Goal: Task Accomplishment & Management: Use online tool/utility

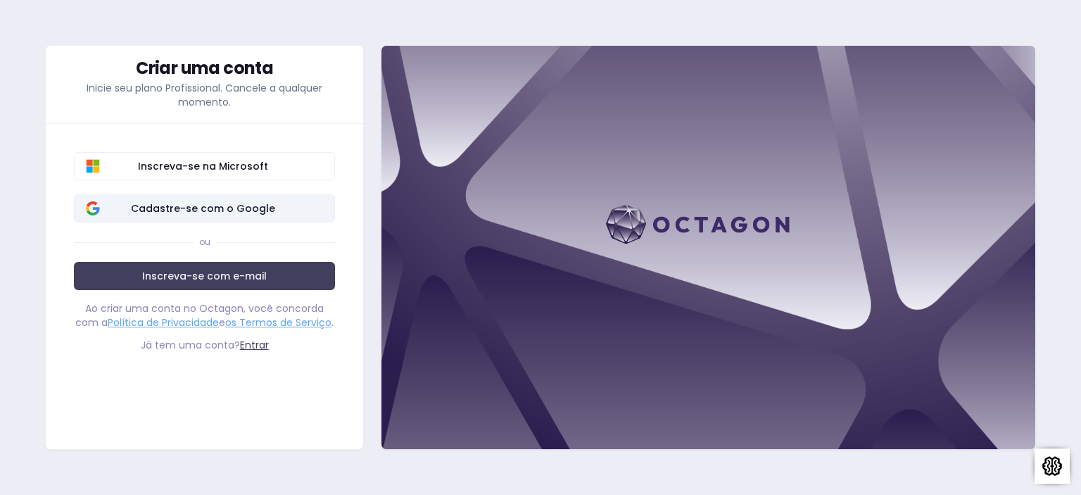
click at [230, 210] on font "Cadastre-se com o Google" at bounding box center [203, 208] width 144 height 14
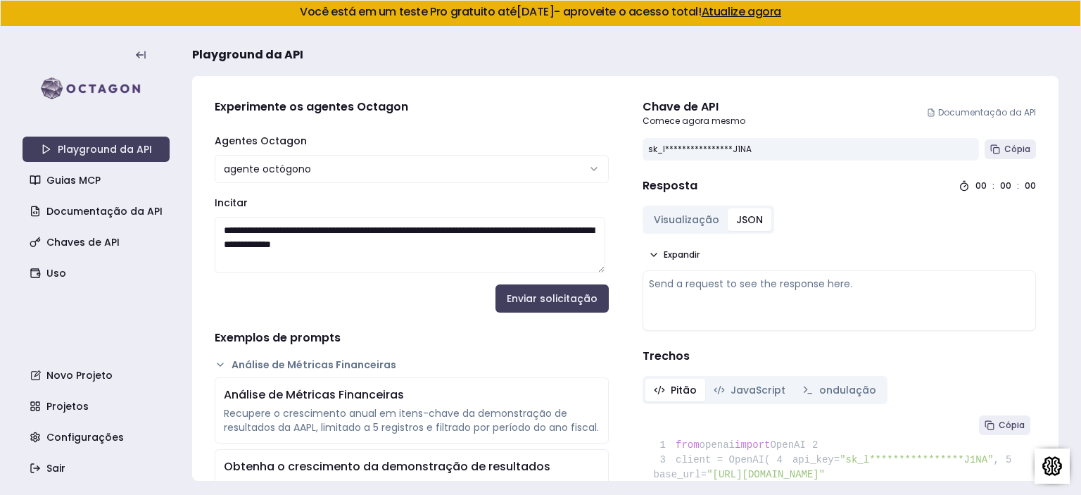
click at [742, 225] on font "JSON" at bounding box center [749, 220] width 27 height 14
click at [1005, 154] on font "Cópia" at bounding box center [1018, 149] width 26 height 12
